Goal: Go to known website: Access a specific website the user already knows

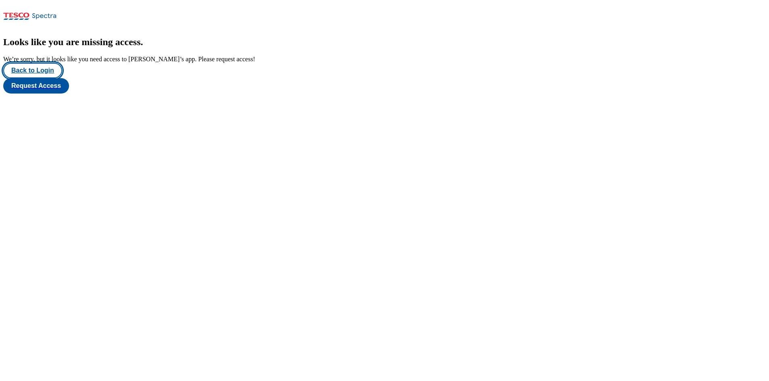
click at [37, 78] on button "Back to Login" at bounding box center [32, 70] width 59 height 15
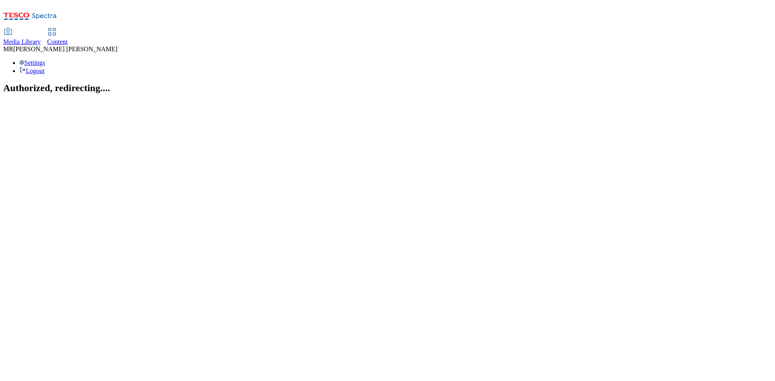
click at [68, 38] on span "Content" at bounding box center [57, 41] width 21 height 7
select select "ghs-uk"
